Goal: Information Seeking & Learning: Learn about a topic

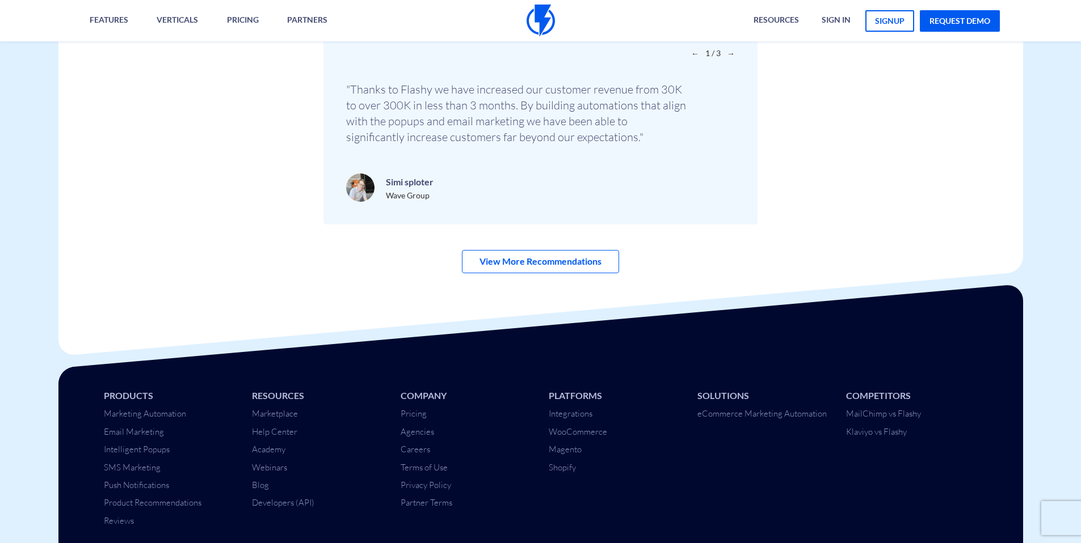
scroll to position [3982, 0]
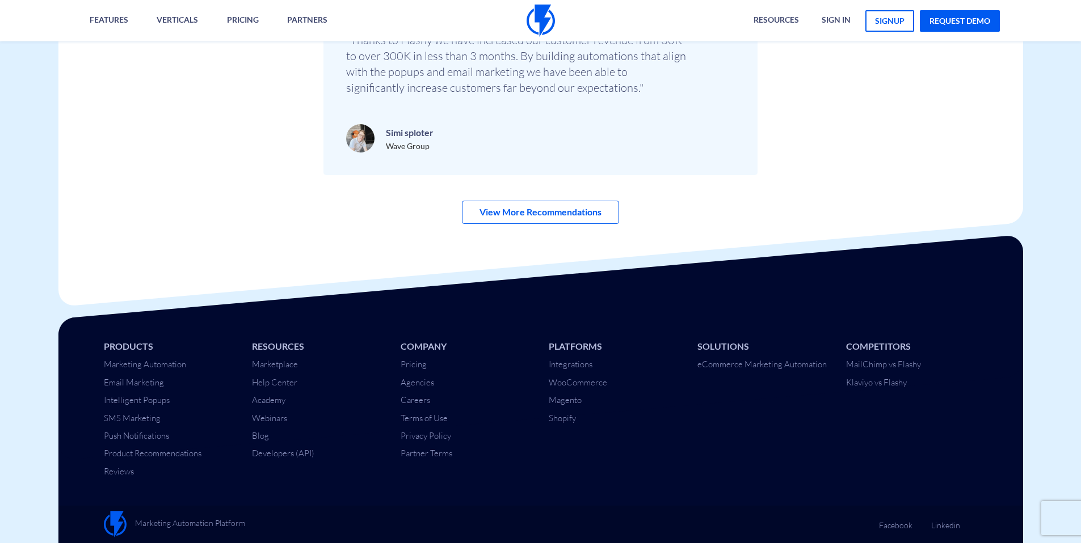
click at [763, 461] on div "Products Marketing Automation Email Marketing Intelligent Popups SMS Marketing …" at bounding box center [540, 401] width 981 height 166
click at [766, 466] on div "Products Marketing Automation Email Marketing Intelligent Popups SMS Marketing …" at bounding box center [540, 401] width 981 height 166
click at [632, 492] on div "Marketing Automation Platform Facebook Linkedin" at bounding box center [540, 513] width 981 height 60
click at [513, 484] on div "Marketing Automation Platform Facebook Linkedin" at bounding box center [540, 513] width 981 height 60
click at [417, 524] on div "Marketing Automation Platform Facebook Linkedin" at bounding box center [540, 525] width 891 height 26
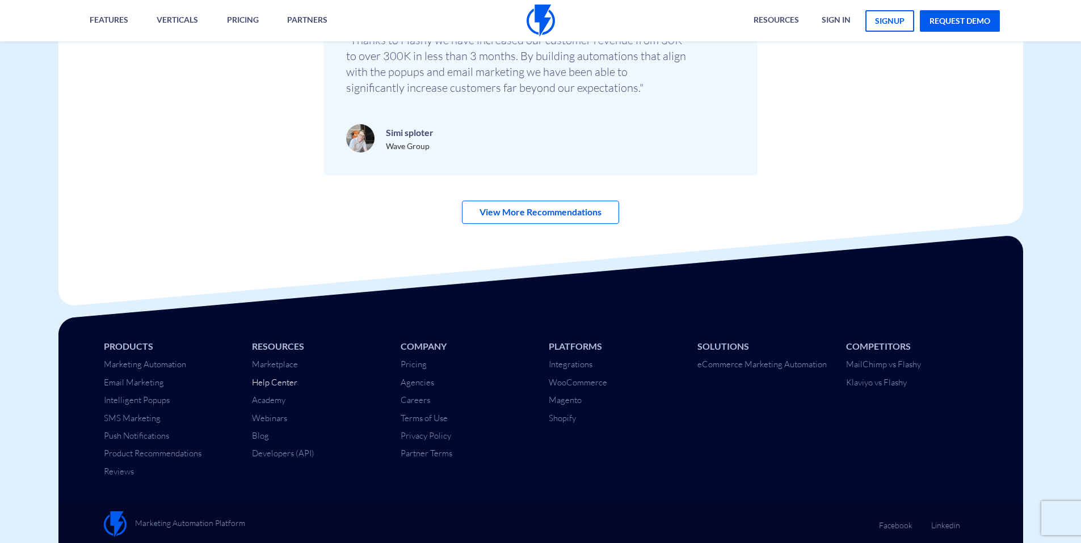
click at [271, 383] on link "Help Center" at bounding box center [274, 382] width 45 height 11
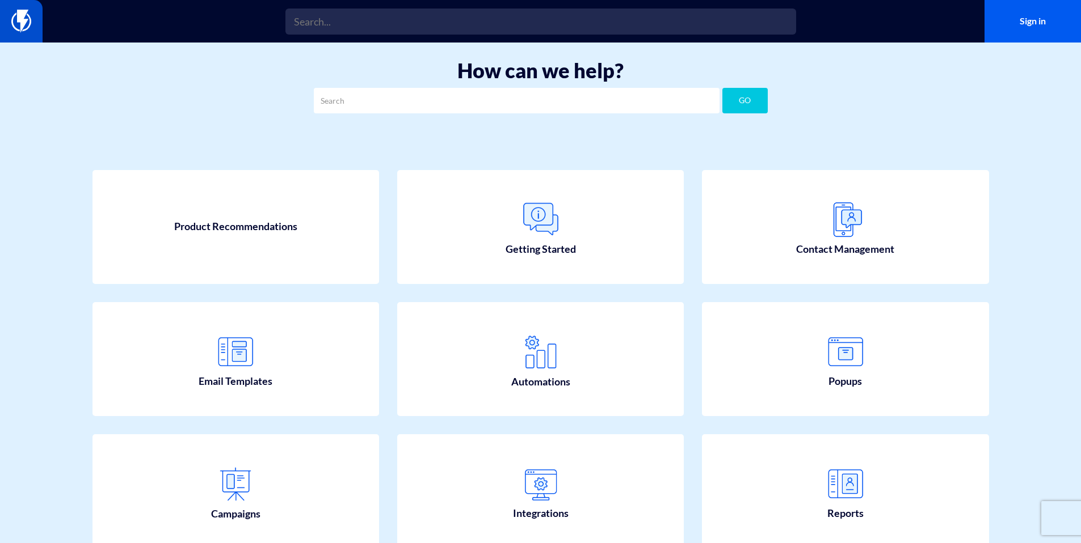
click at [16, 19] on img at bounding box center [21, 21] width 20 height 23
